Goal: Information Seeking & Learning: Learn about a topic

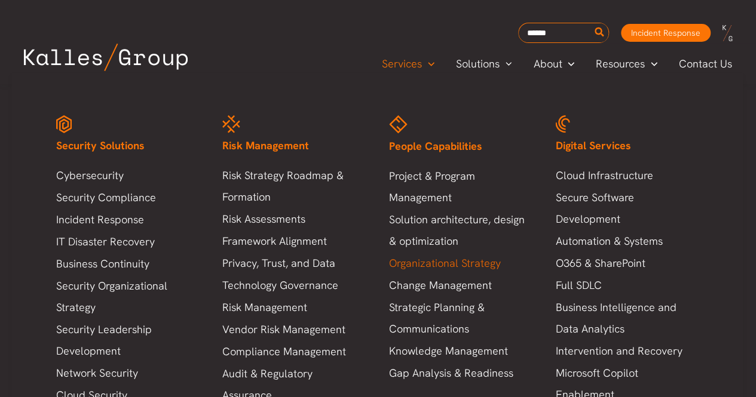
scroll to position [328, 0]
click at [123, 270] on link "Business Continuity" at bounding box center [127, 264] width 143 height 22
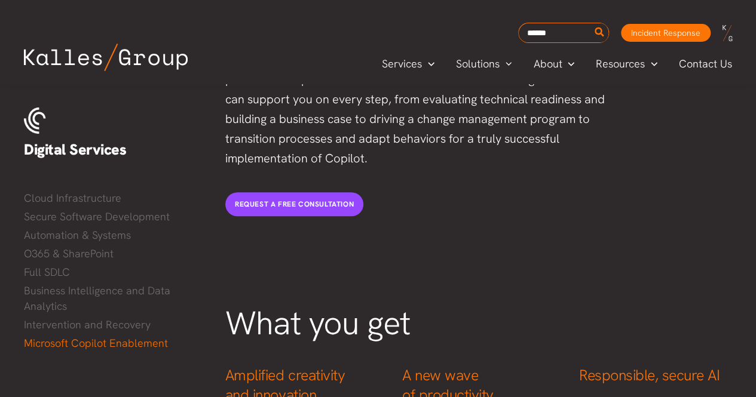
click at [166, 58] on img at bounding box center [106, 57] width 164 height 27
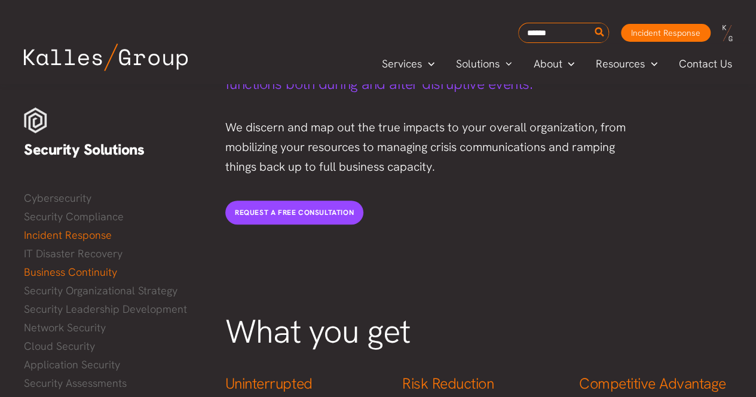
scroll to position [212, 0]
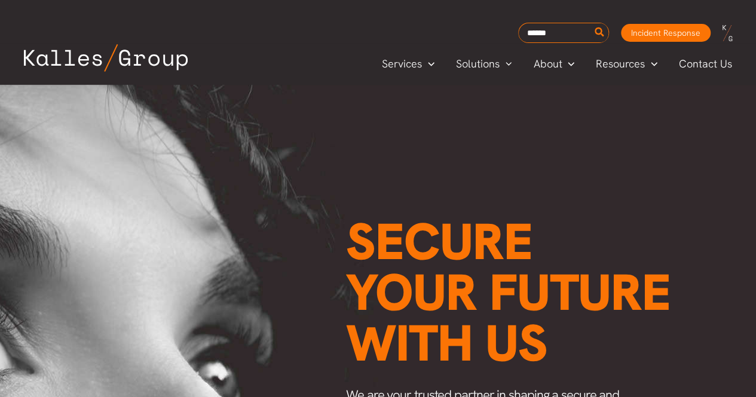
scroll to position [0, 1594]
